Goal: Transaction & Acquisition: Purchase product/service

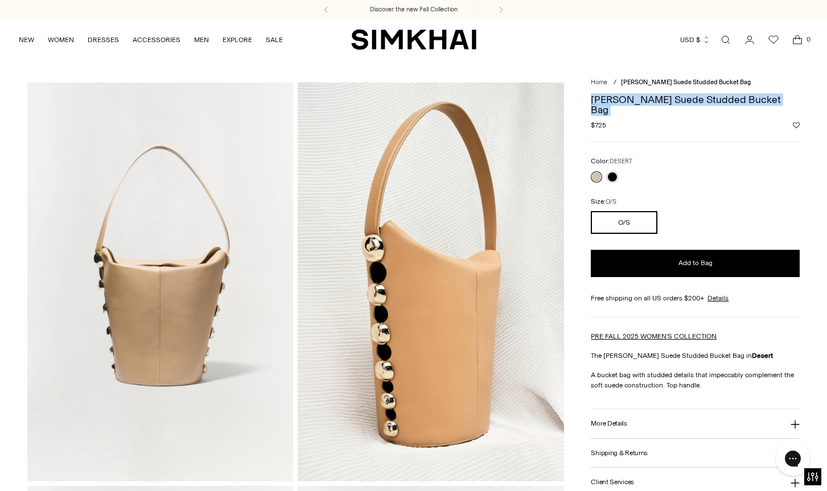
click at [724, 40] on link "Open search modal" at bounding box center [725, 39] width 23 height 23
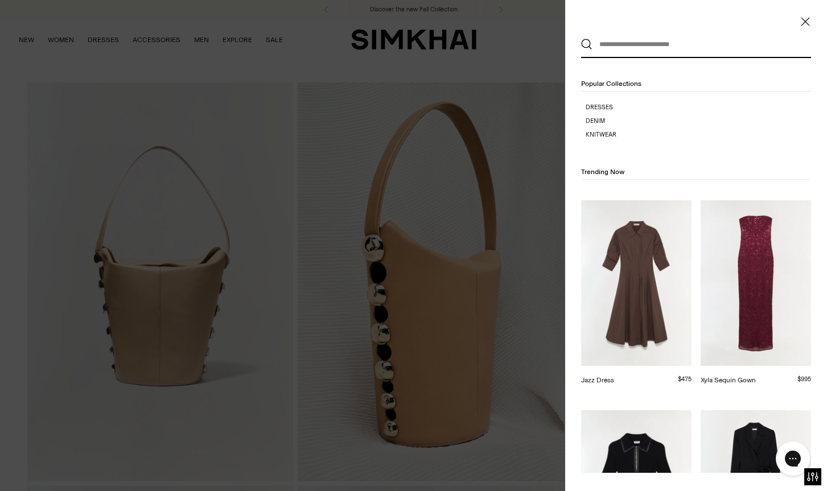
paste input "******"
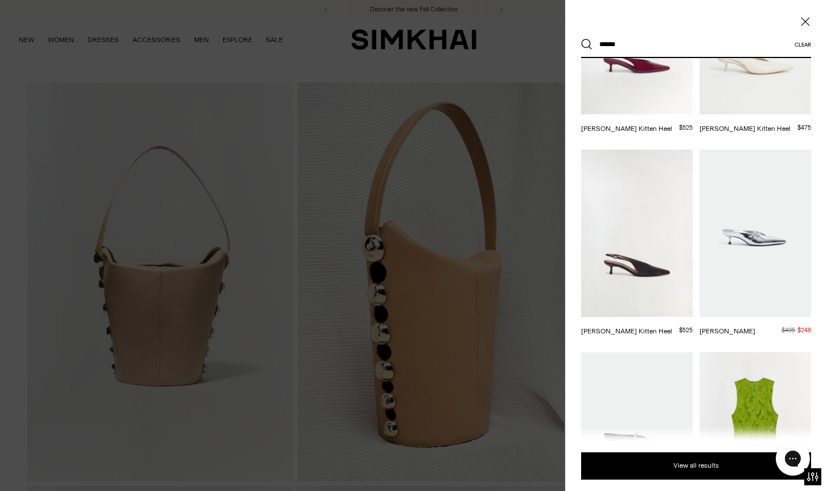
scroll to position [240, 0]
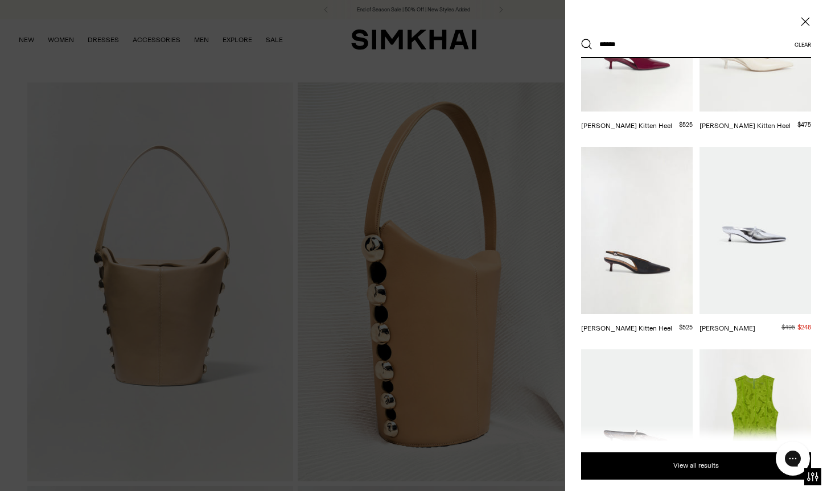
type input "******"
click at [642, 258] on img at bounding box center [637, 230] width 112 height 167
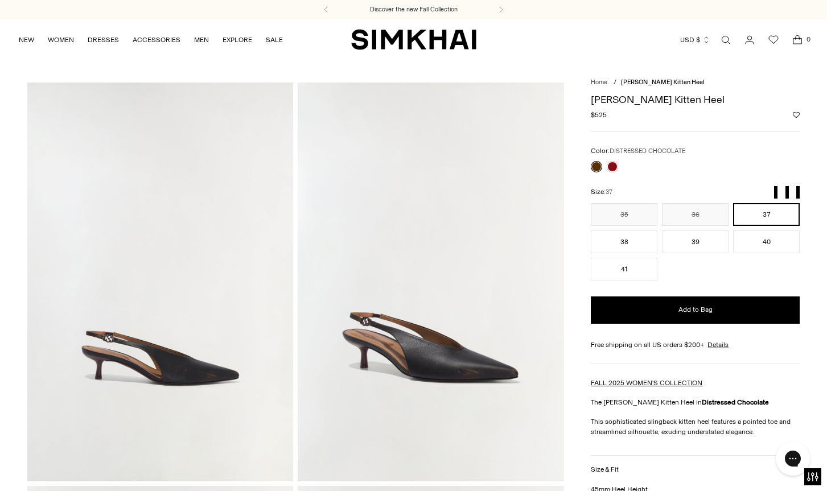
click at [652, 103] on h1 "[PERSON_NAME] Kitten Heel" at bounding box center [695, 99] width 209 height 10
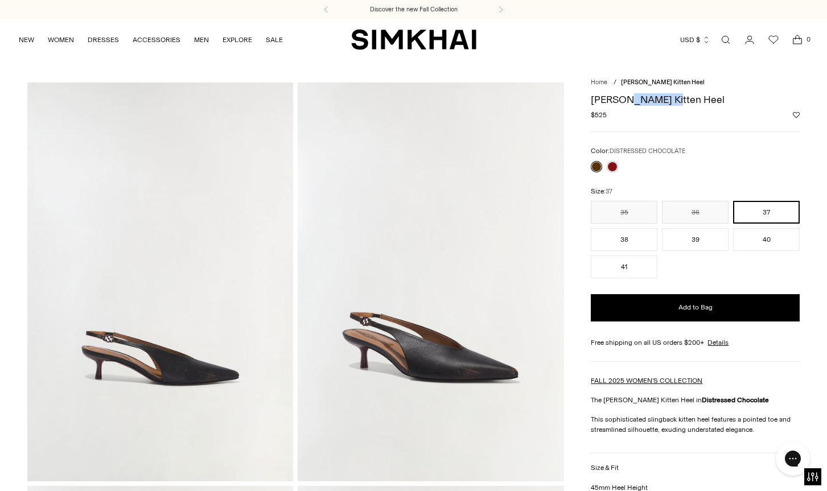
click at [652, 103] on h1 "[PERSON_NAME] Kitten Heel" at bounding box center [695, 99] width 209 height 10
copy div "[PERSON_NAME] Kitten Heel"
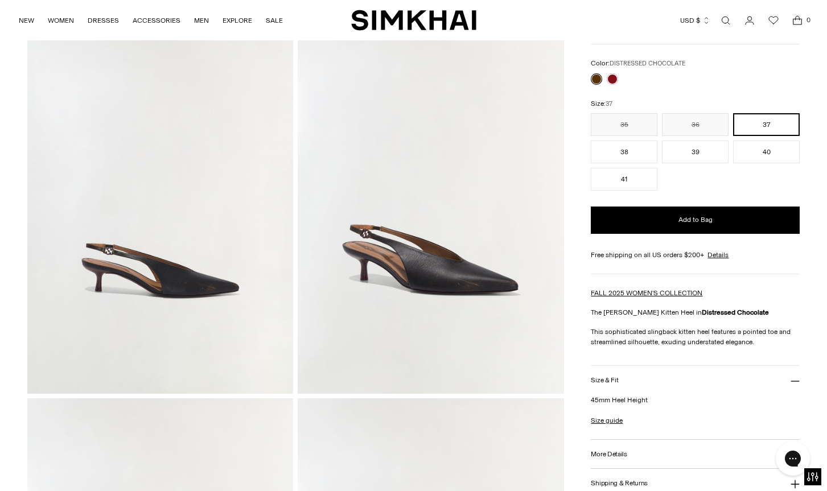
scroll to position [109, 0]
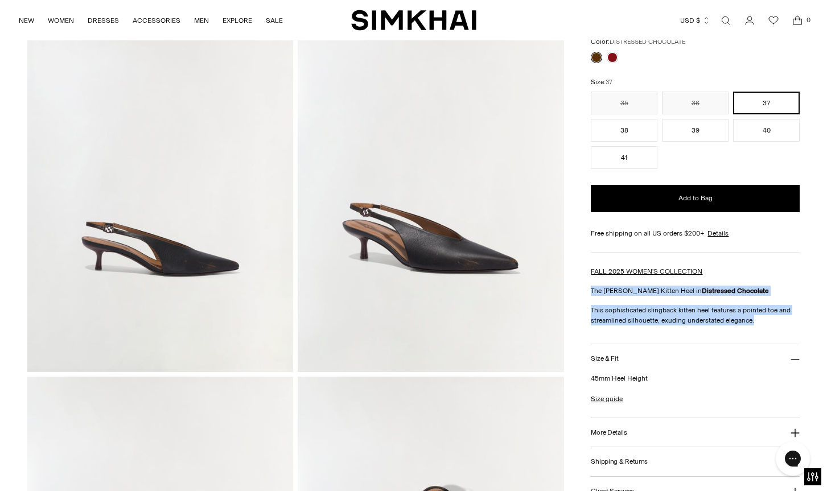
drag, startPoint x: 754, startPoint y: 323, endPoint x: 591, endPoint y: 286, distance: 167.6
click at [591, 286] on div "FALL 2025 WOMEN'S COLLECTION The [PERSON_NAME] Kitten Heel in Distressed Chocol…" at bounding box center [695, 295] width 209 height 59
copy div "The [PERSON_NAME] Slingback Kitten Heel in Distressed Chocolate This sophistica…"
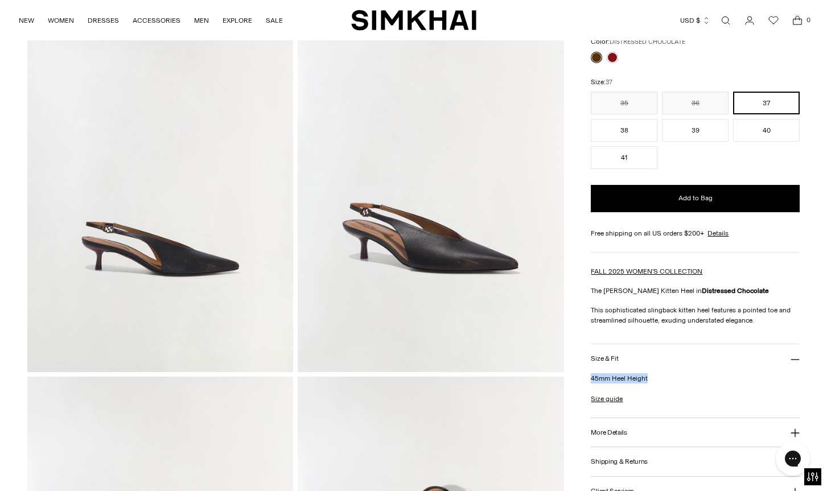
drag, startPoint x: 662, startPoint y: 378, endPoint x: 587, endPoint y: 377, distance: 74.6
copy p "45mm Heel Height"
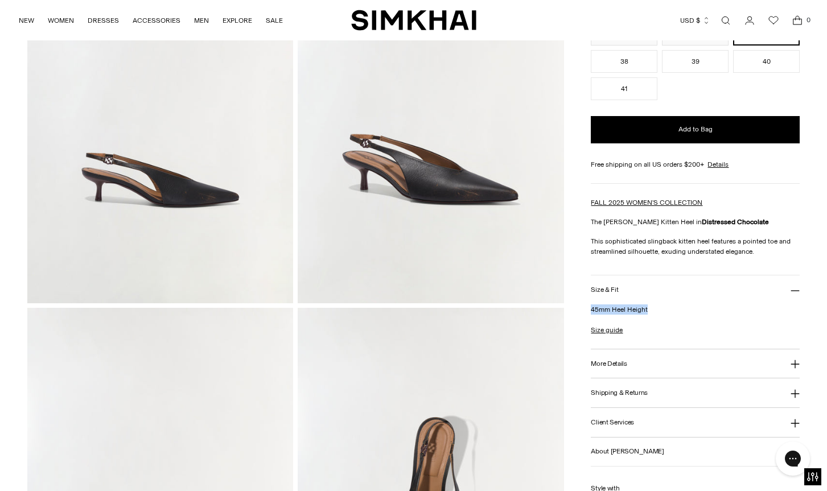
scroll to position [203, 0]
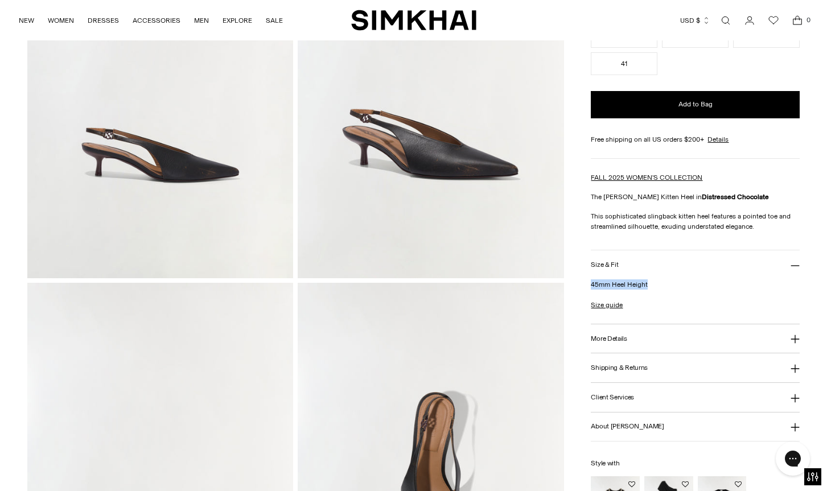
click at [609, 344] on button "More Details" at bounding box center [695, 338] width 209 height 29
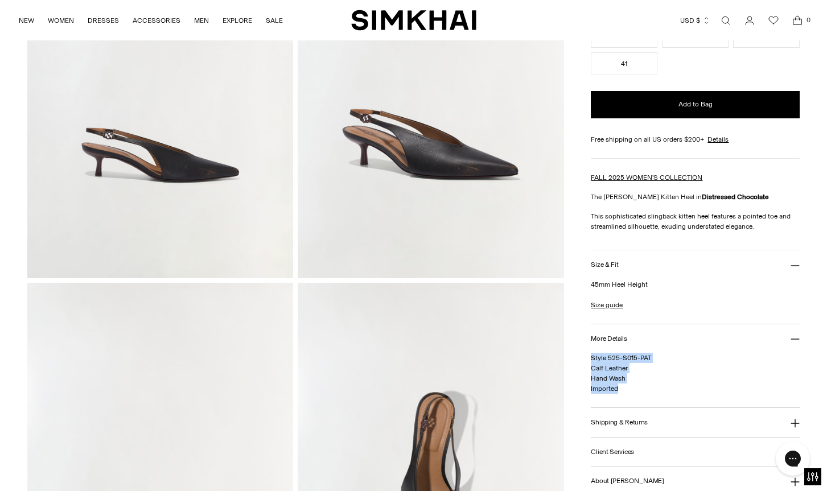
drag, startPoint x: 620, startPoint y: 391, endPoint x: 591, endPoint y: 359, distance: 42.7
click at [591, 359] on p "Style 525-S015-PAT Calf Leather Hand Wash Imported" at bounding box center [695, 373] width 209 height 41
copy span "Style 525-S015-PAT Calf Leather Hand Wash Imported"
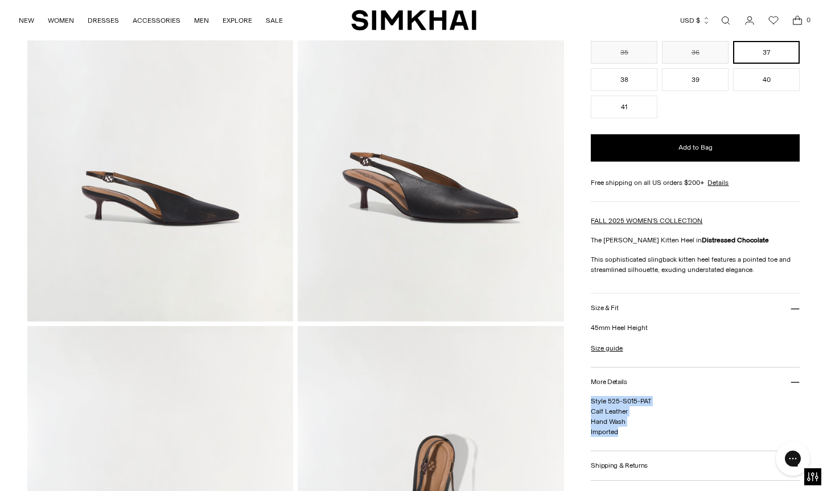
scroll to position [29, 0]
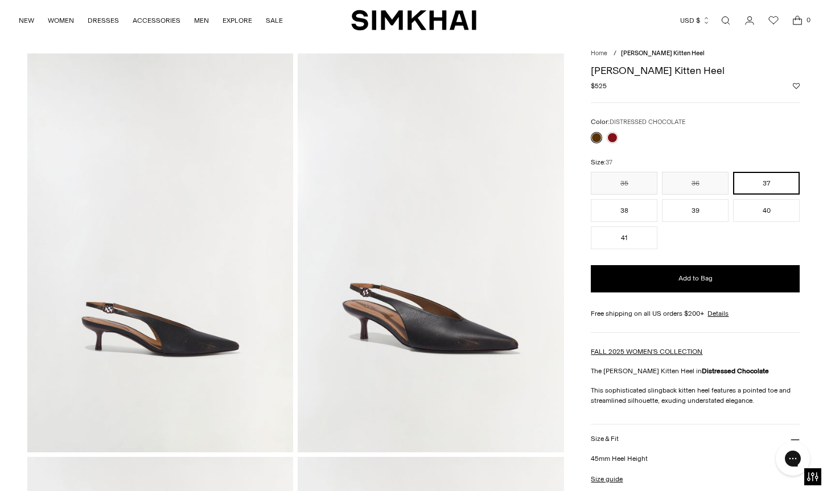
click at [179, 179] on img at bounding box center [160, 253] width 266 height 399
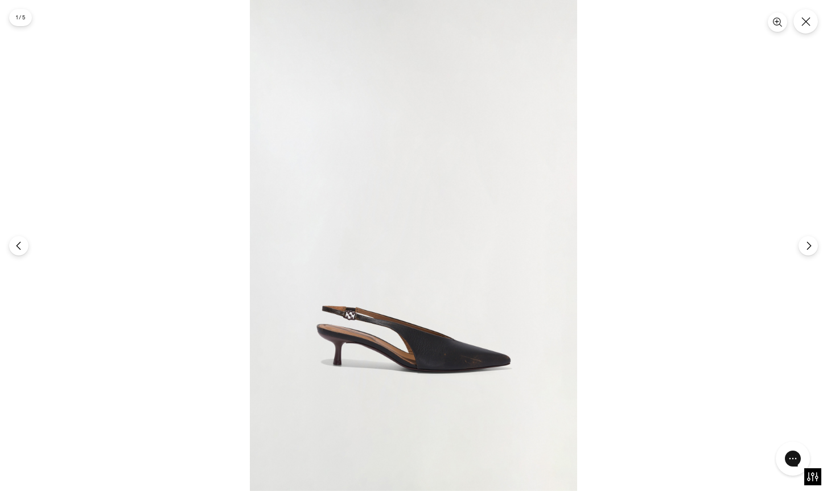
click at [258, 198] on img at bounding box center [413, 245] width 327 height 491
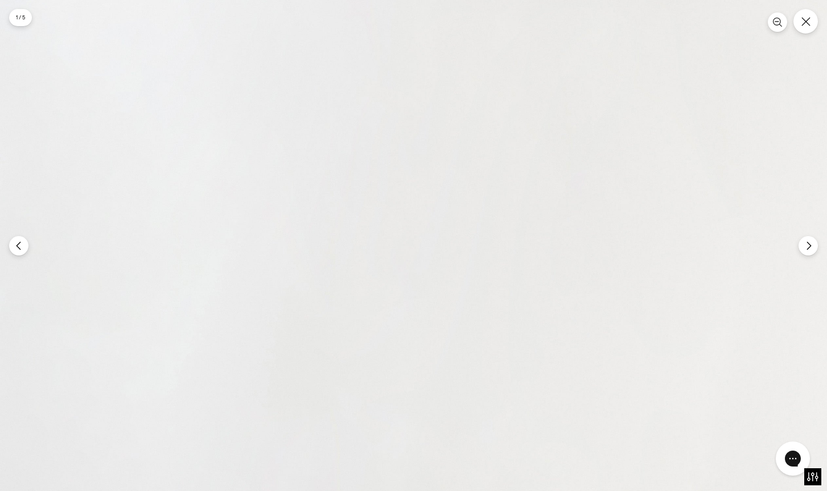
click at [299, 207] on img at bounding box center [491, 341] width 983 height 1474
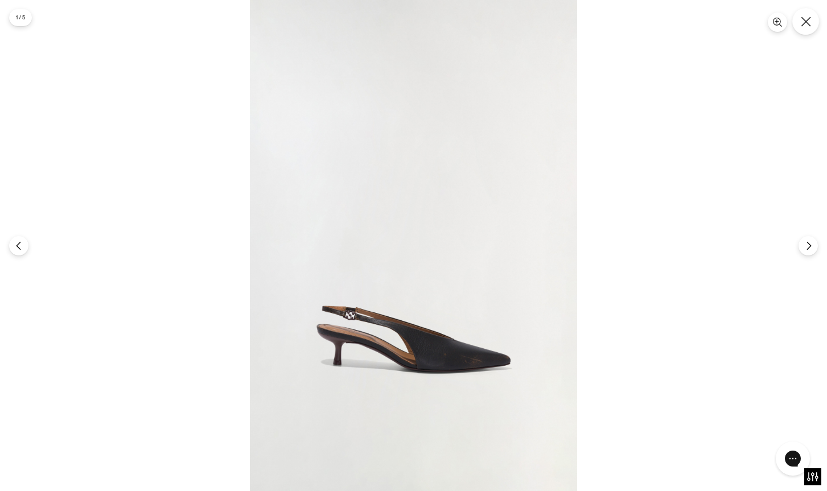
click at [807, 20] on icon "Close" at bounding box center [806, 22] width 10 height 10
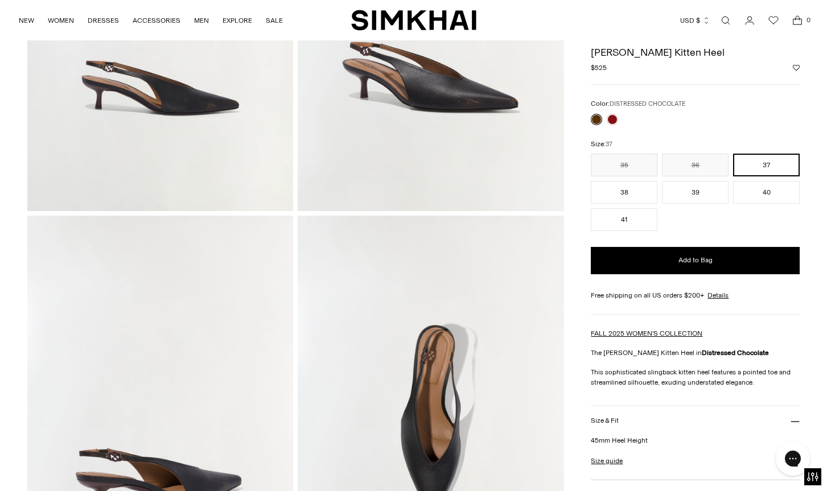
scroll to position [270, 0]
